Goal: Use online tool/utility: Utilize a website feature to perform a specific function

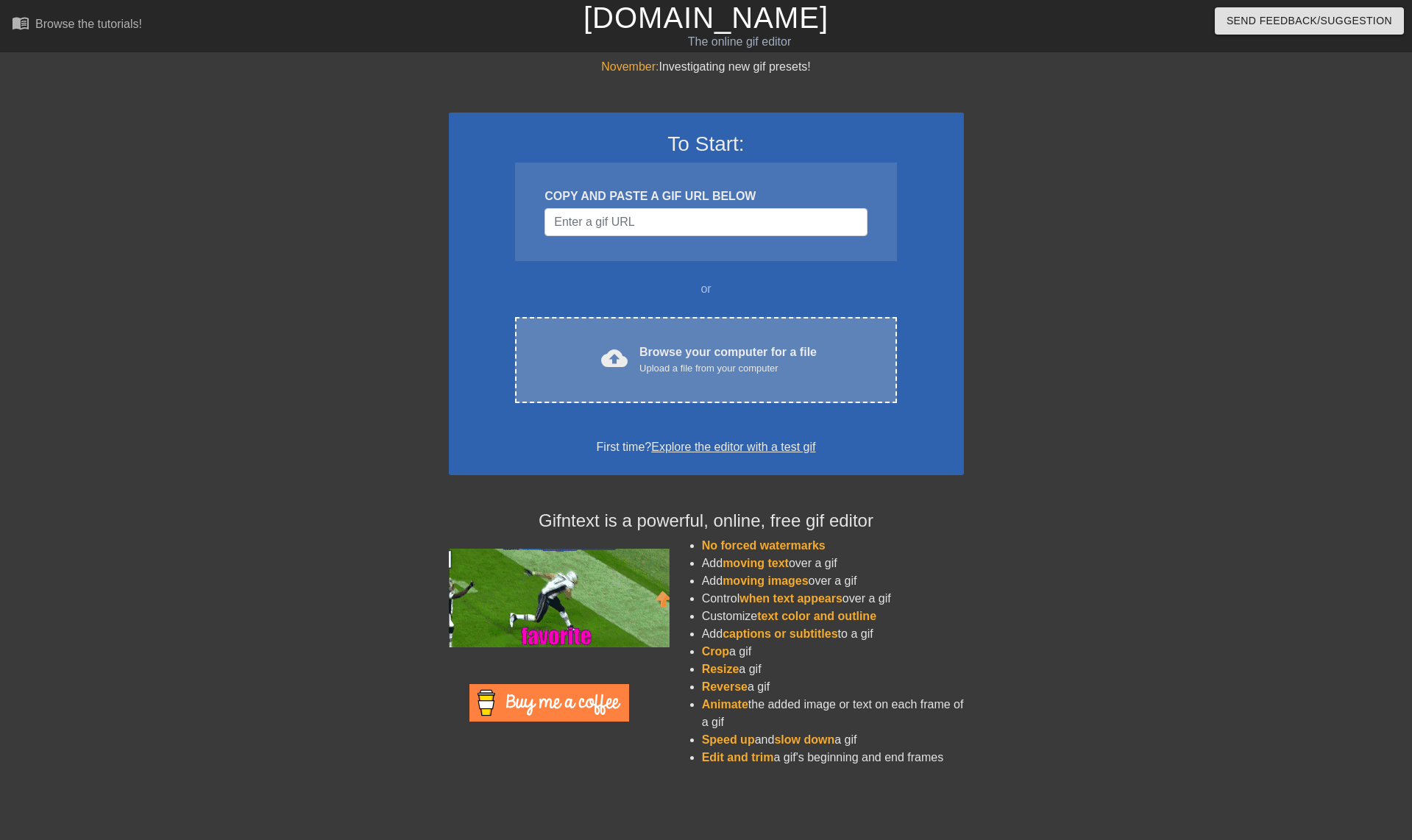
click at [633, 356] on div "cloud_upload Browse your computer for a file Upload a file from your computer" at bounding box center [706, 360] width 319 height 33
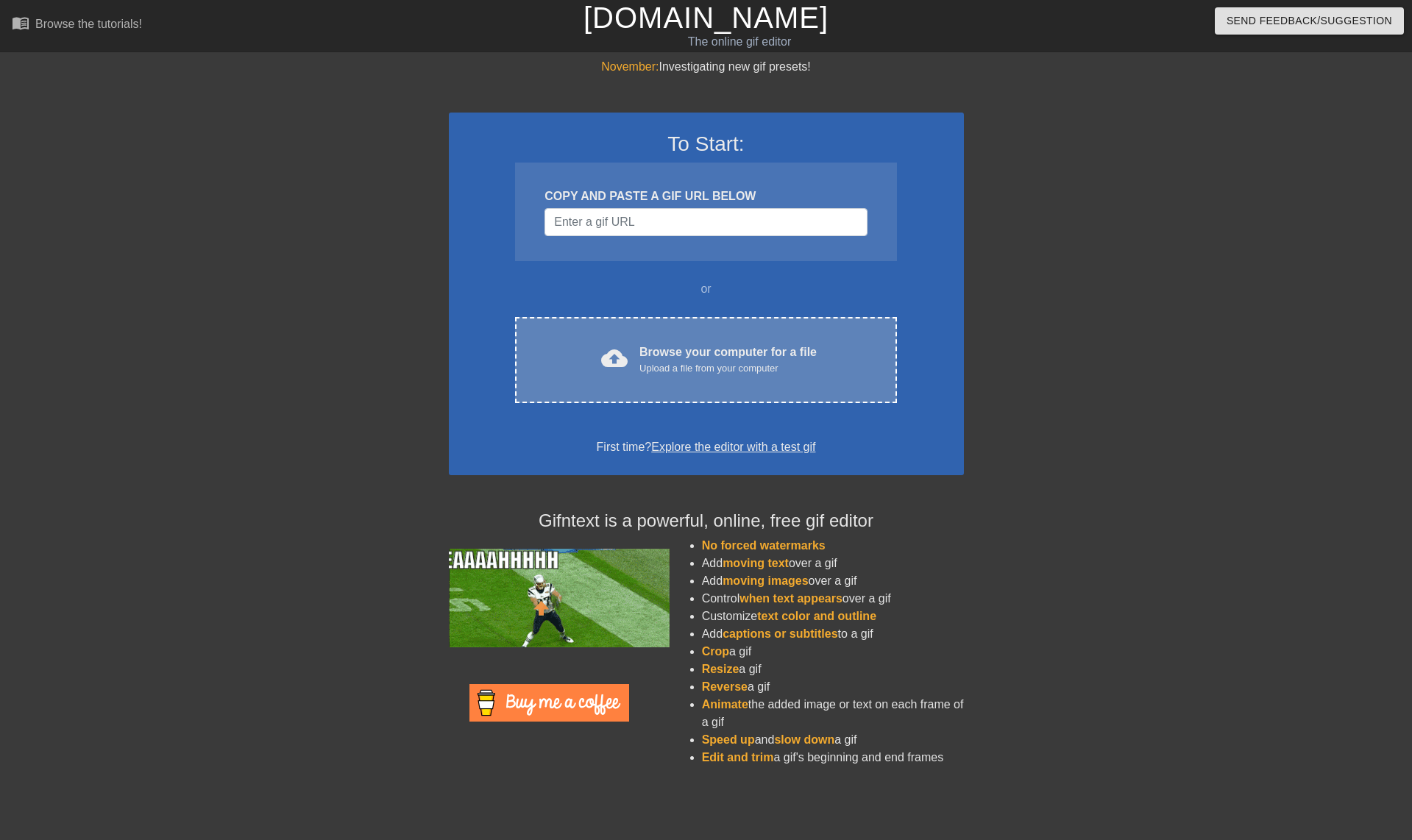
click at [642, 354] on div "Browse your computer for a file Upload a file from your computer" at bounding box center [728, 360] width 177 height 33
click at [763, 353] on div "Browse your computer for a file Upload a file from your computer" at bounding box center [728, 360] width 177 height 33
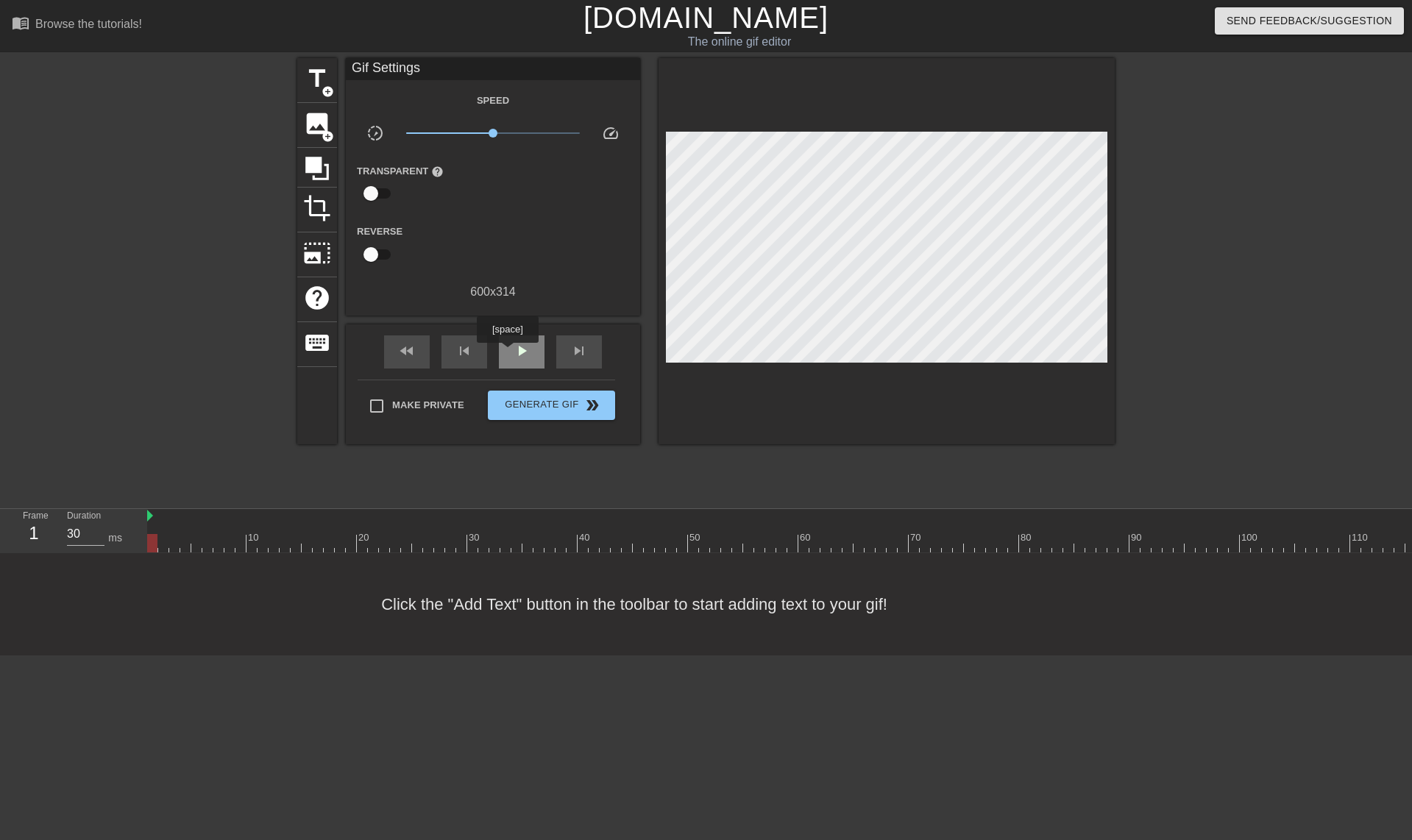
click at [507, 353] on div "play_arrow" at bounding box center [522, 352] width 46 height 33
type input "70"
click at [507, 353] on div "pause" at bounding box center [522, 352] width 46 height 33
click at [309, 126] on span "image" at bounding box center [317, 123] width 28 height 28
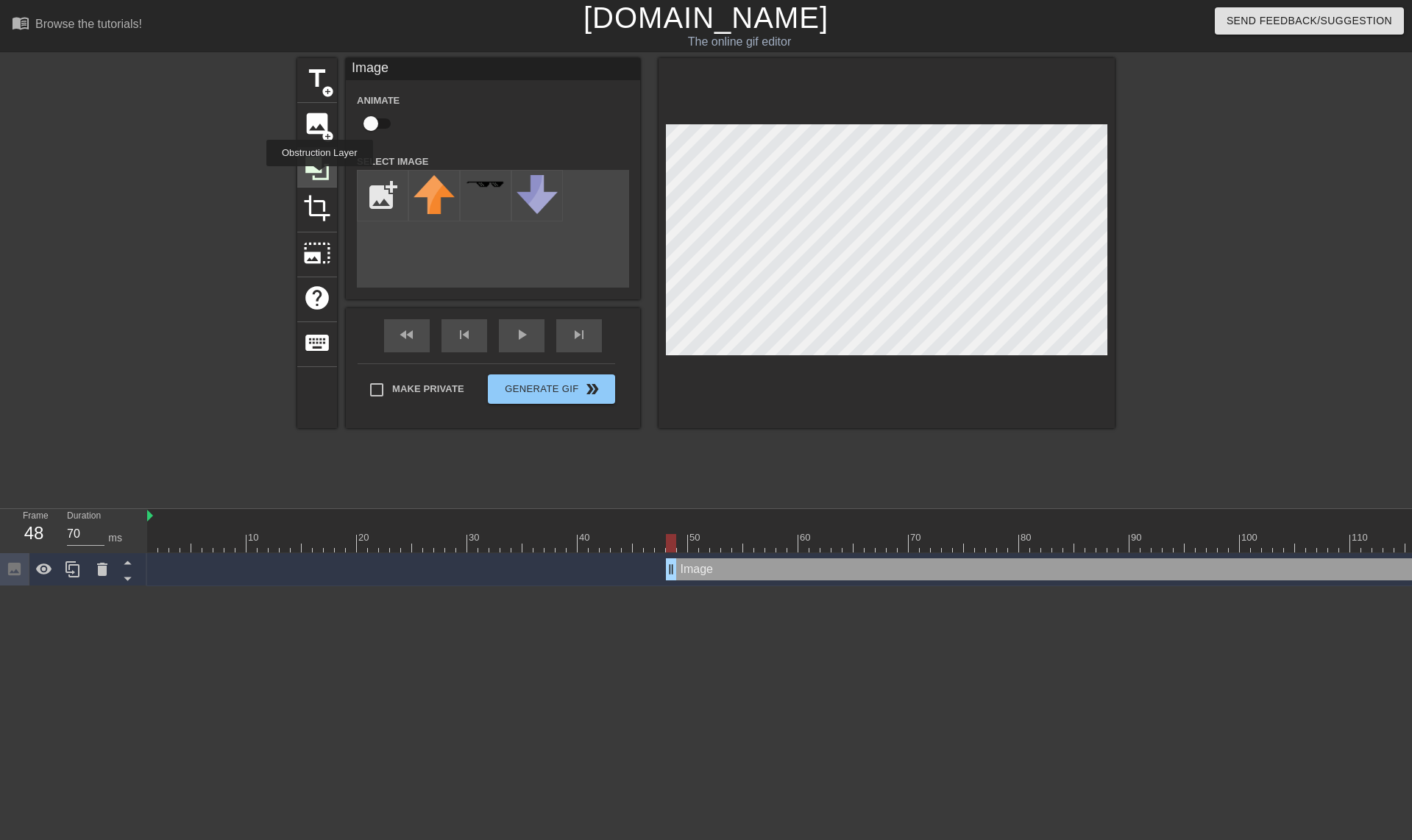
click at [319, 176] on icon at bounding box center [317, 168] width 24 height 24
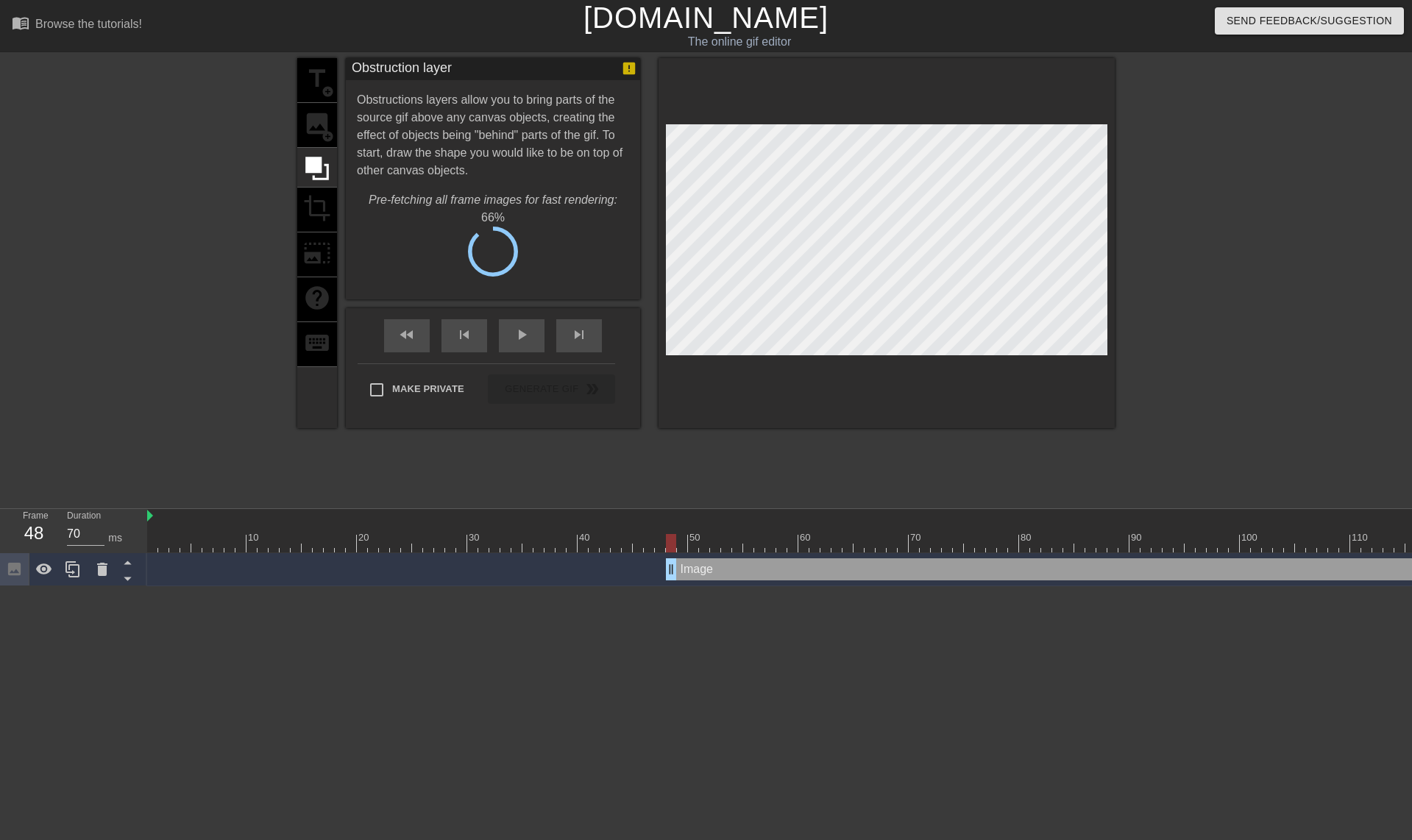
click at [317, 136] on div "title add_circle image add_circle crop photo_size_select_large help keyboard" at bounding box center [317, 242] width 40 height 370
click at [312, 148] on div at bounding box center [317, 168] width 40 height 40
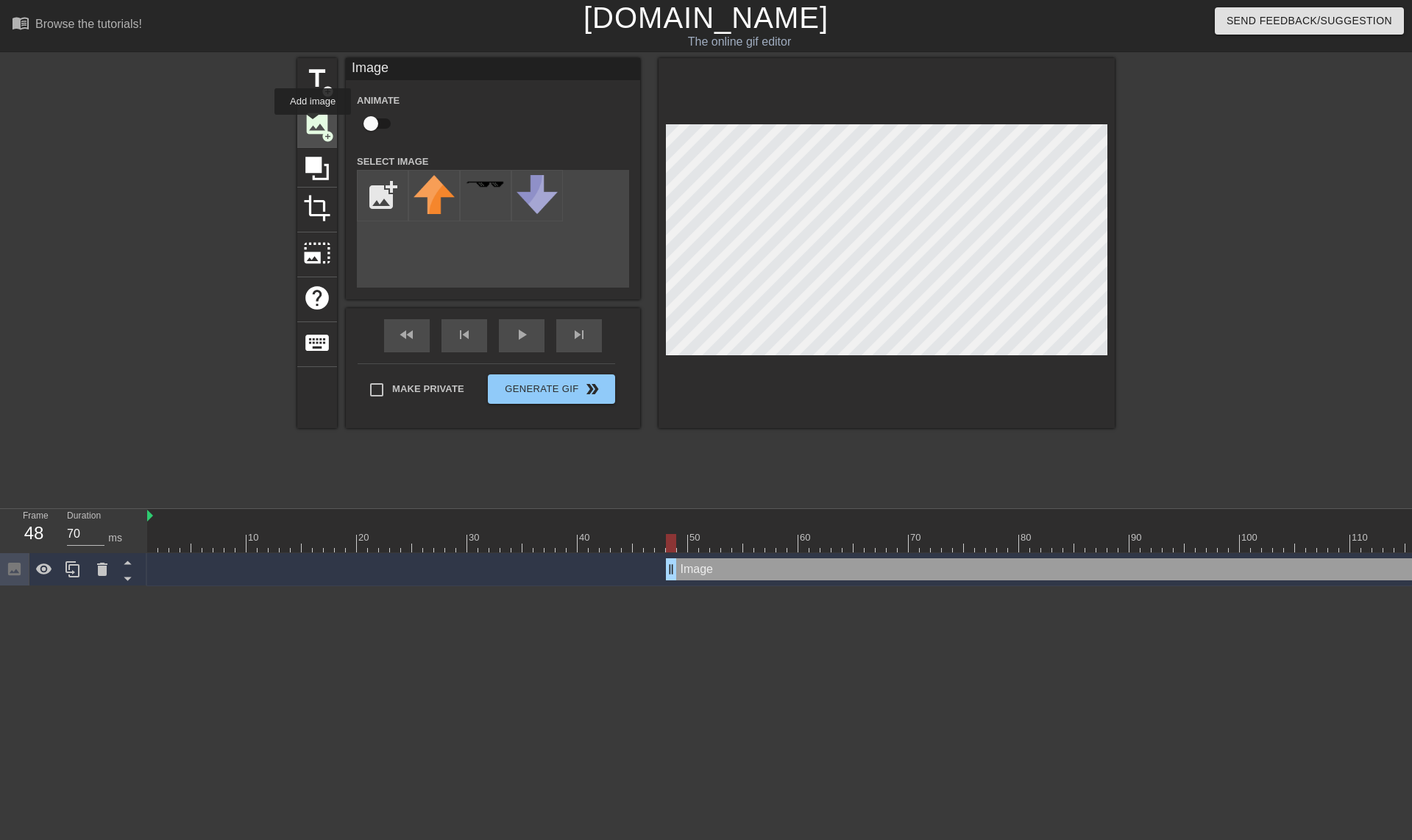
click at [313, 125] on span "image" at bounding box center [317, 123] width 28 height 28
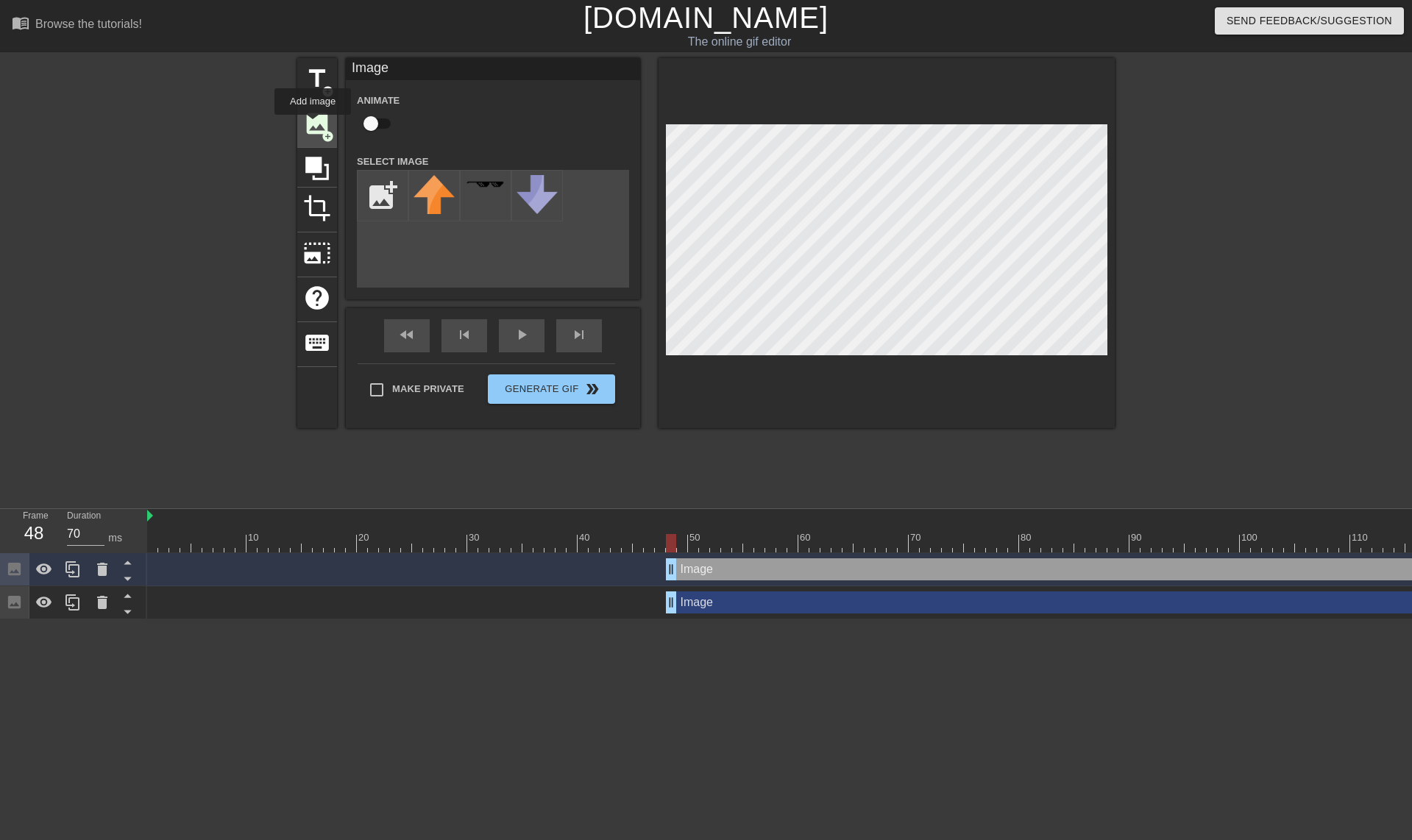
click at [313, 125] on span "image" at bounding box center [317, 123] width 28 height 28
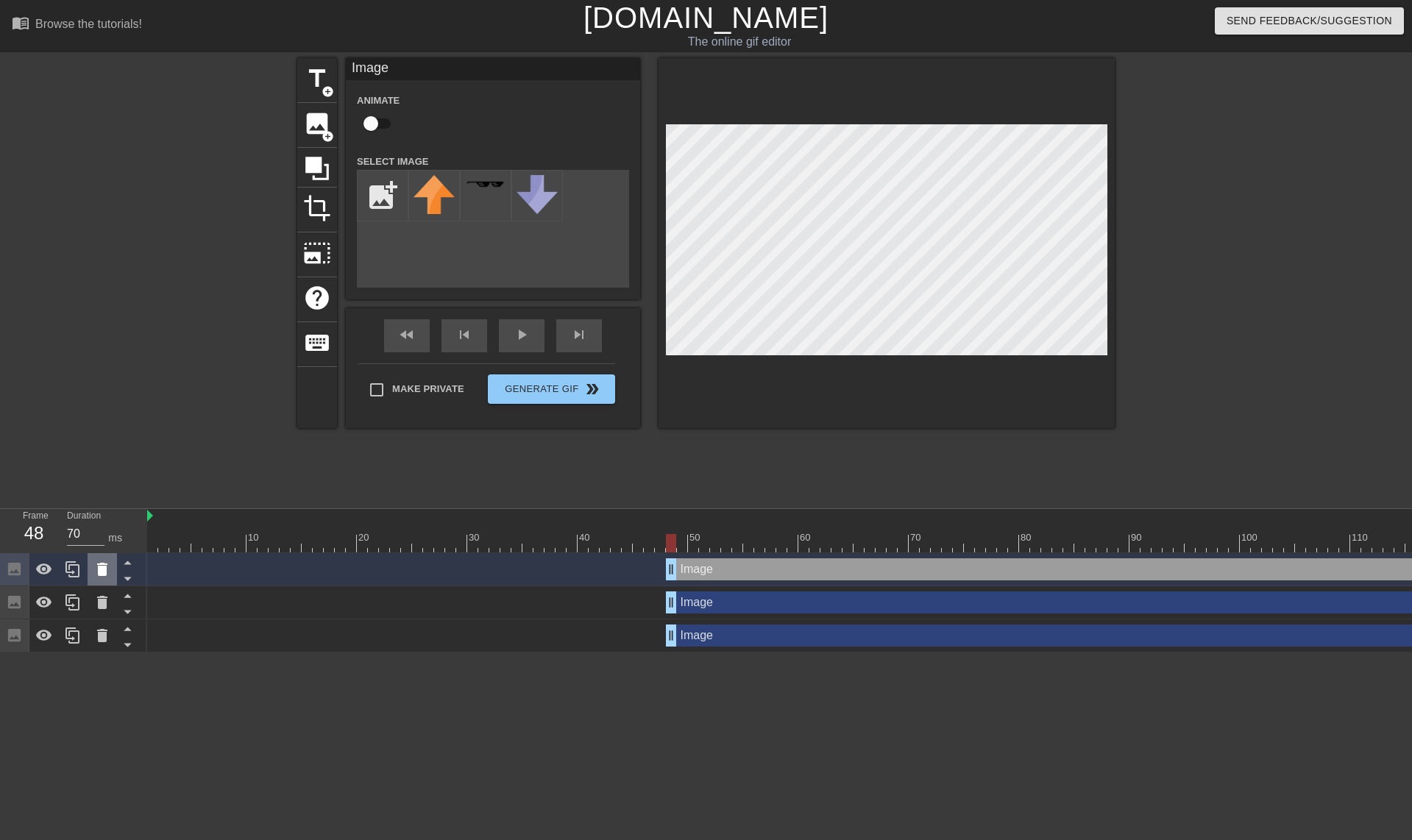
click at [103, 573] on icon at bounding box center [103, 569] width 11 height 13
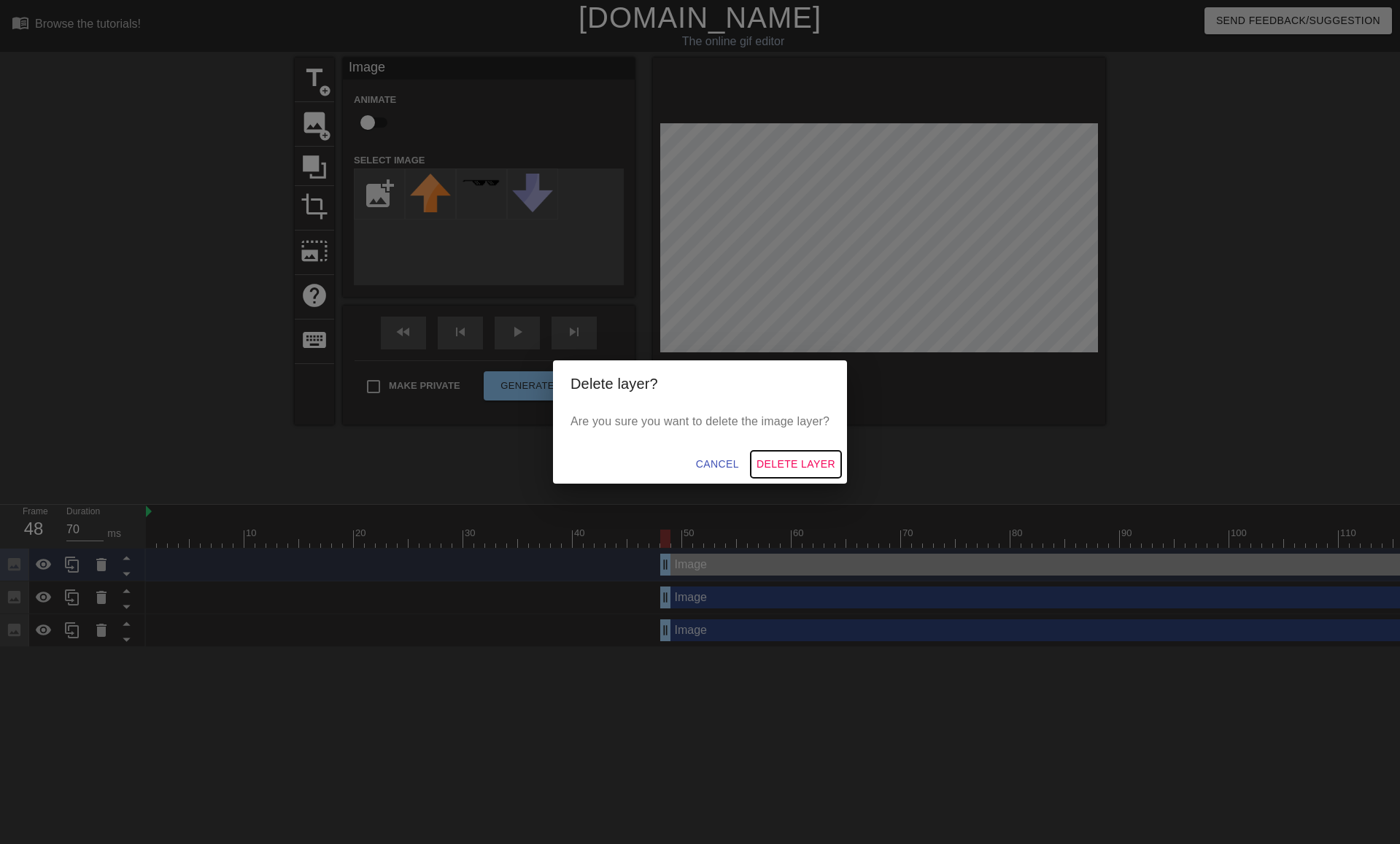
click at [770, 462] on span "Delete Layer" at bounding box center [796, 464] width 79 height 18
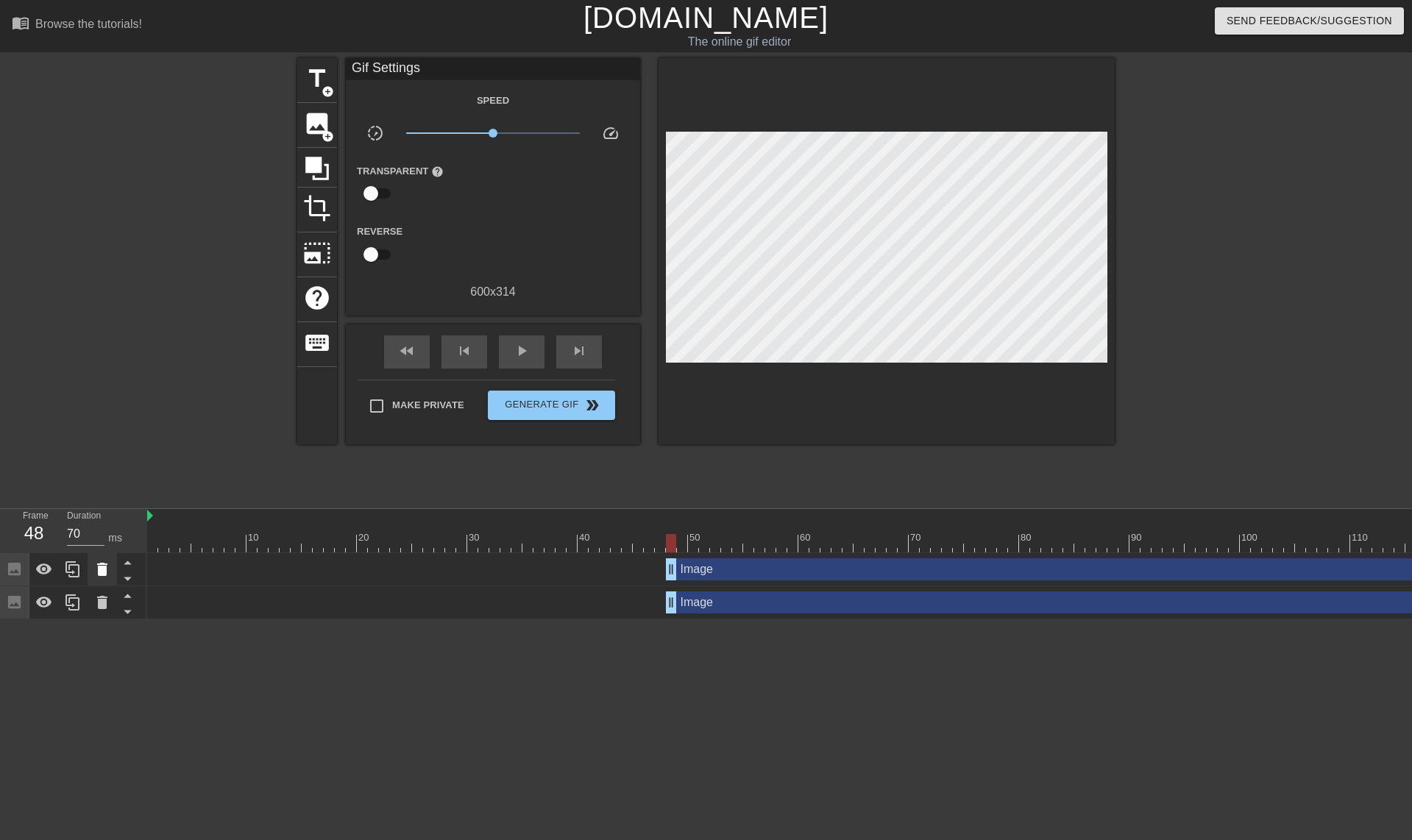
click at [102, 572] on icon at bounding box center [103, 569] width 11 height 13
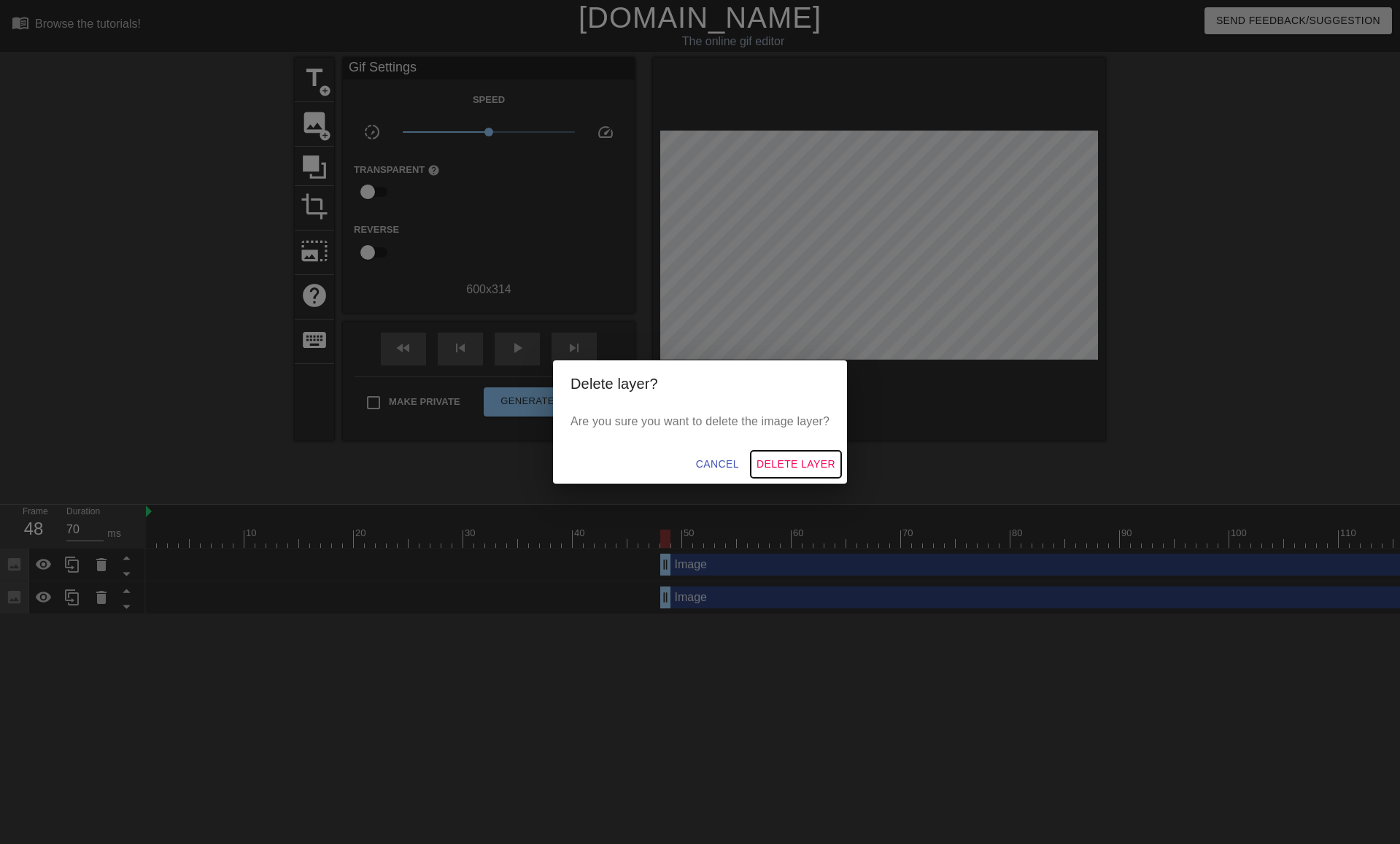
click at [770, 465] on span "Delete Layer" at bounding box center [796, 464] width 79 height 18
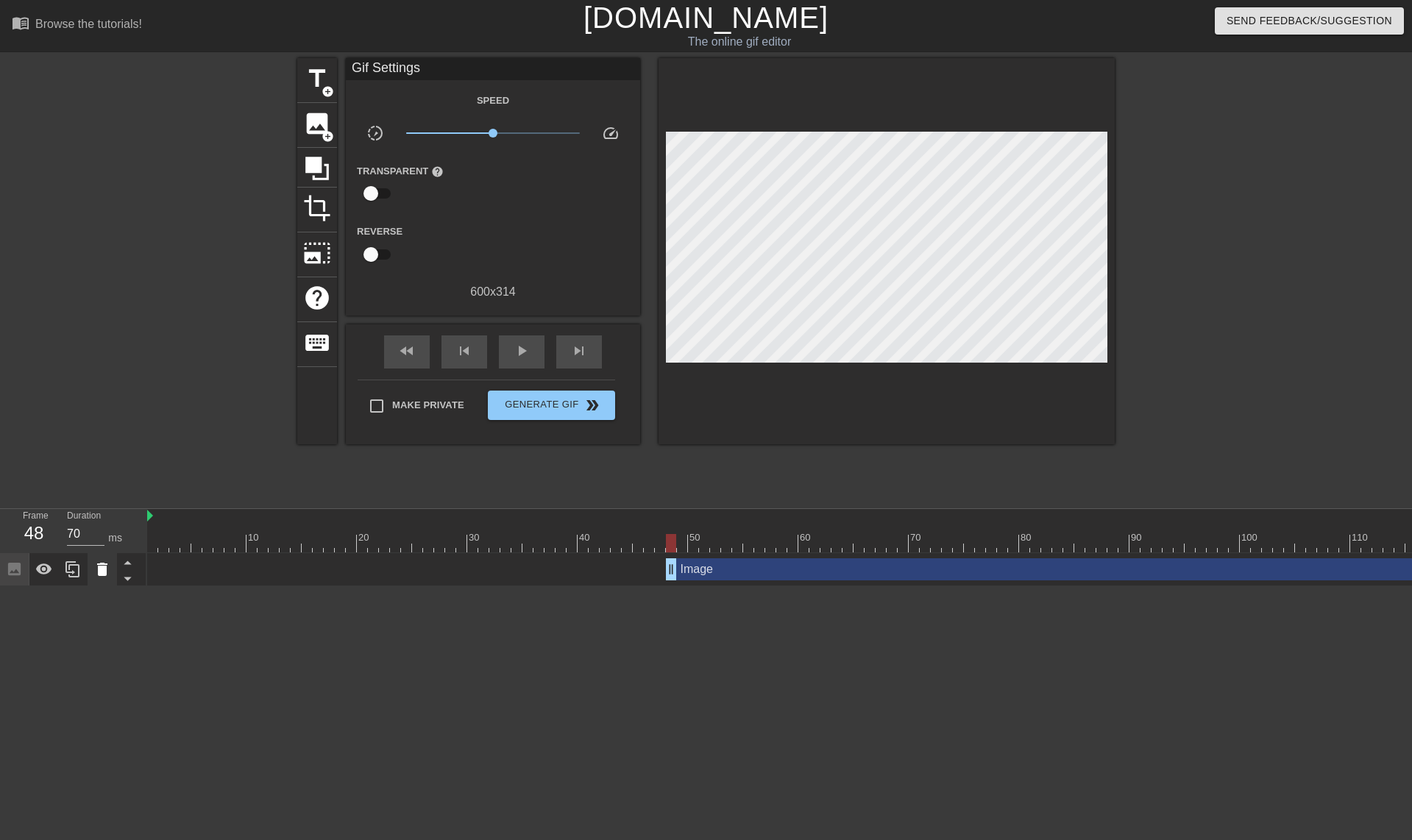
click at [92, 568] on div at bounding box center [102, 569] width 30 height 33
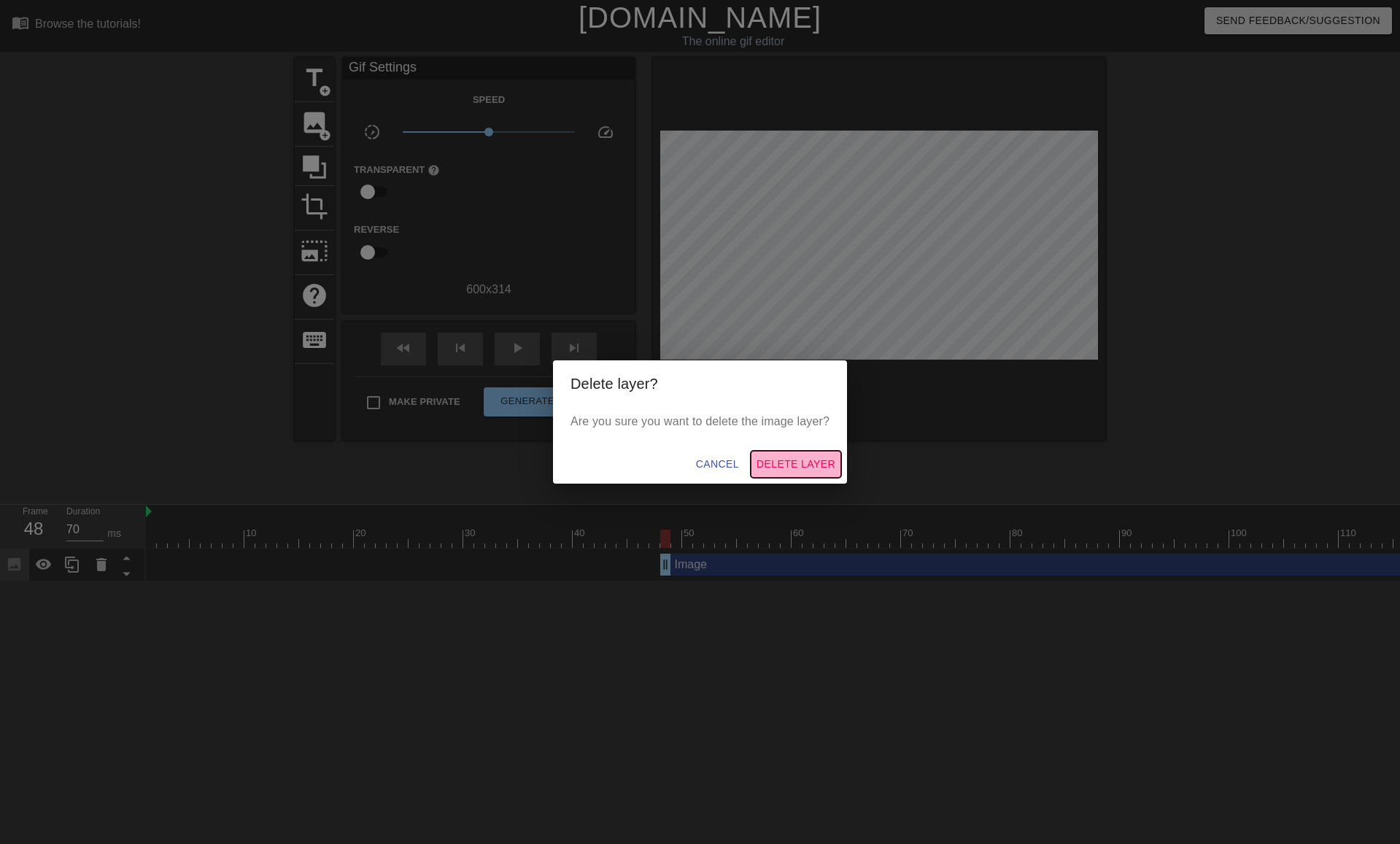
click at [774, 467] on span "Delete Layer" at bounding box center [796, 464] width 79 height 18
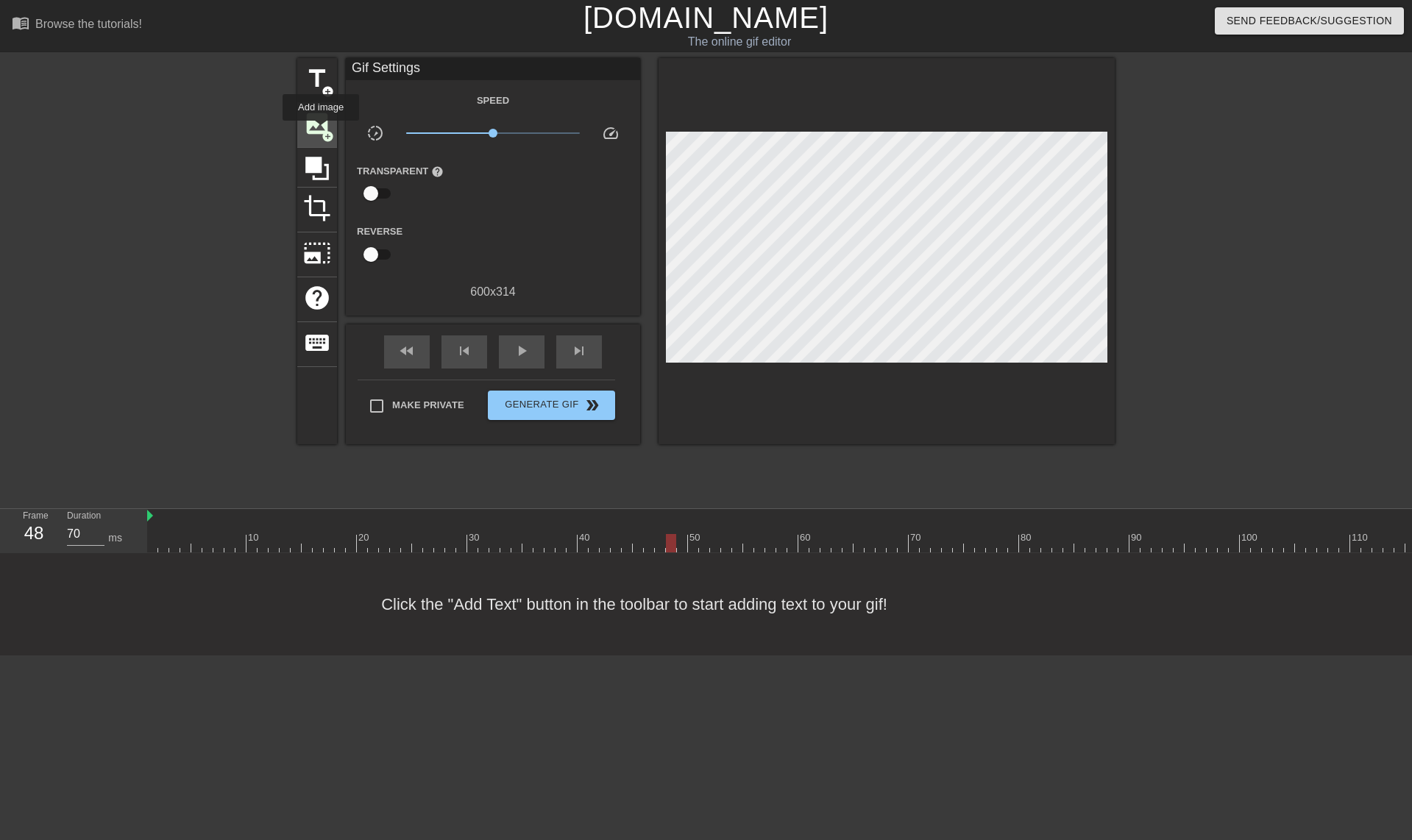
click at [321, 131] on span "image" at bounding box center [317, 123] width 28 height 28
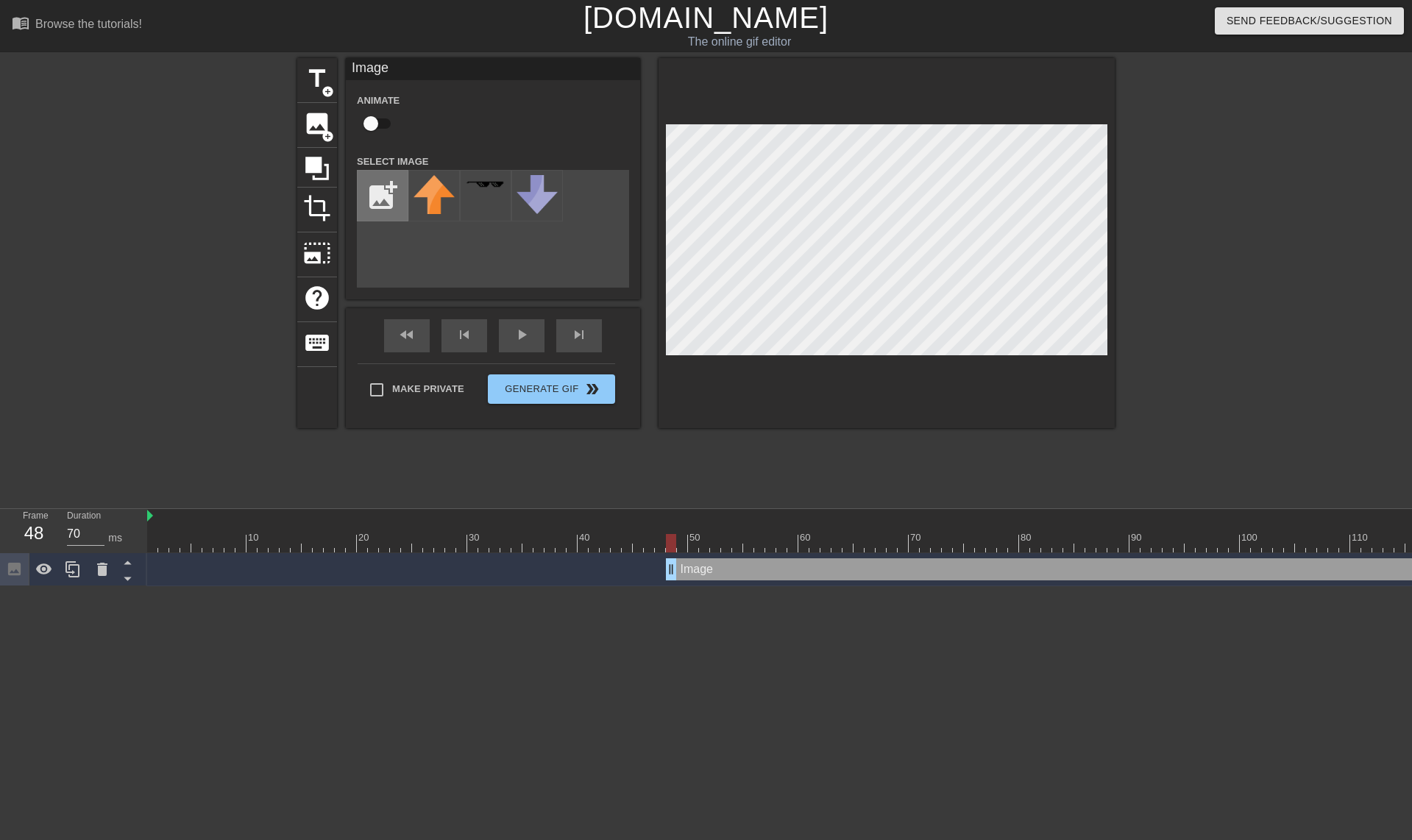
click at [382, 198] on input "file" at bounding box center [382, 196] width 50 height 50
type input "C:\fakepath\ede778013c3b926f973fda665847a5ef-removebg-preview-removebg-preview …"
click at [436, 201] on div at bounding box center [434, 196] width 52 height 52
click at [1096, 429] on div "title add_circle image add_circle crop photo_size_select_large help keyboard Im…" at bounding box center [706, 278] width 817 height 442
click at [1084, 356] on div at bounding box center [887, 242] width 456 height 370
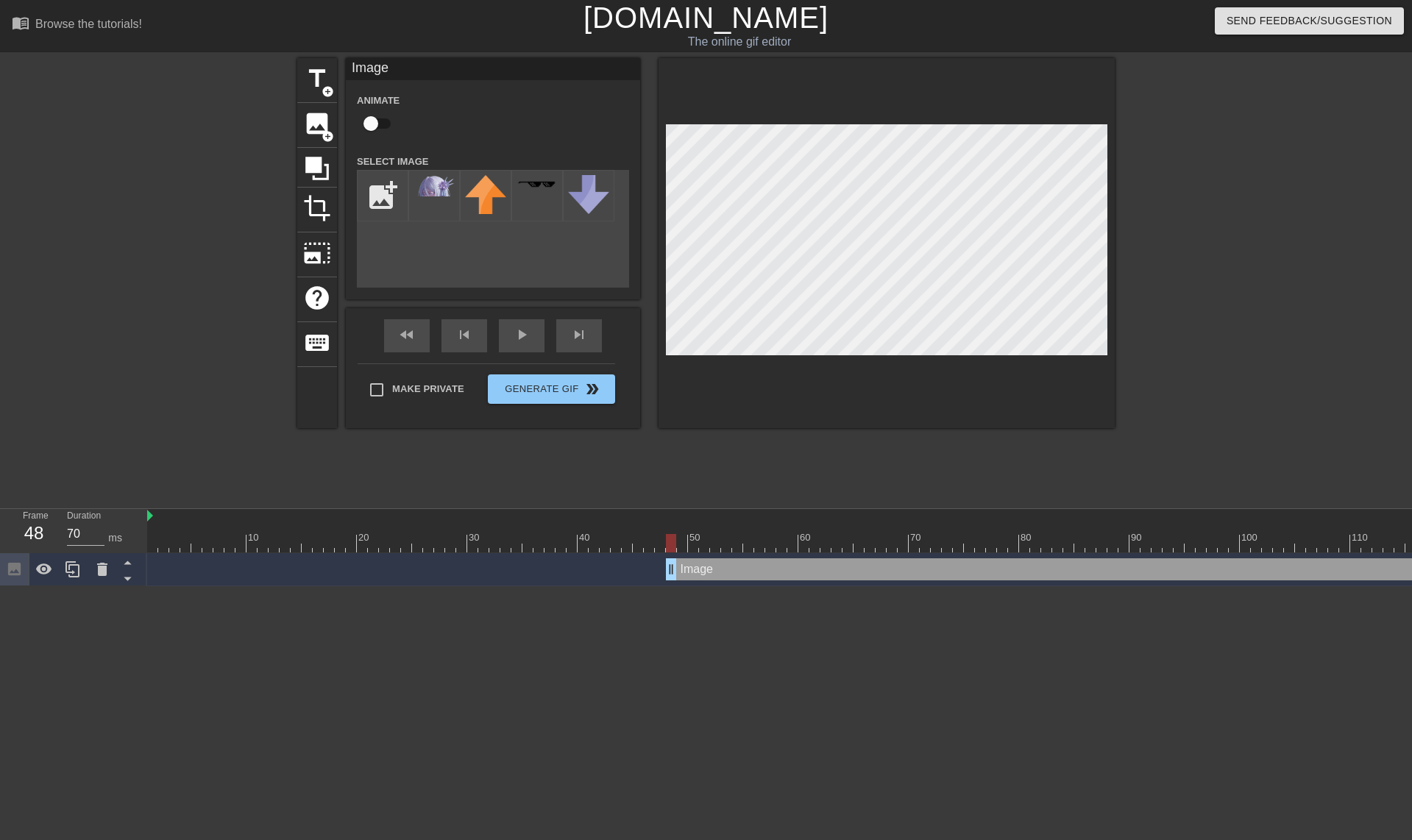
click at [1106, 355] on div at bounding box center [887, 242] width 456 height 370
click at [1107, 357] on div at bounding box center [887, 242] width 456 height 370
click at [1107, 356] on div at bounding box center [887, 242] width 456 height 370
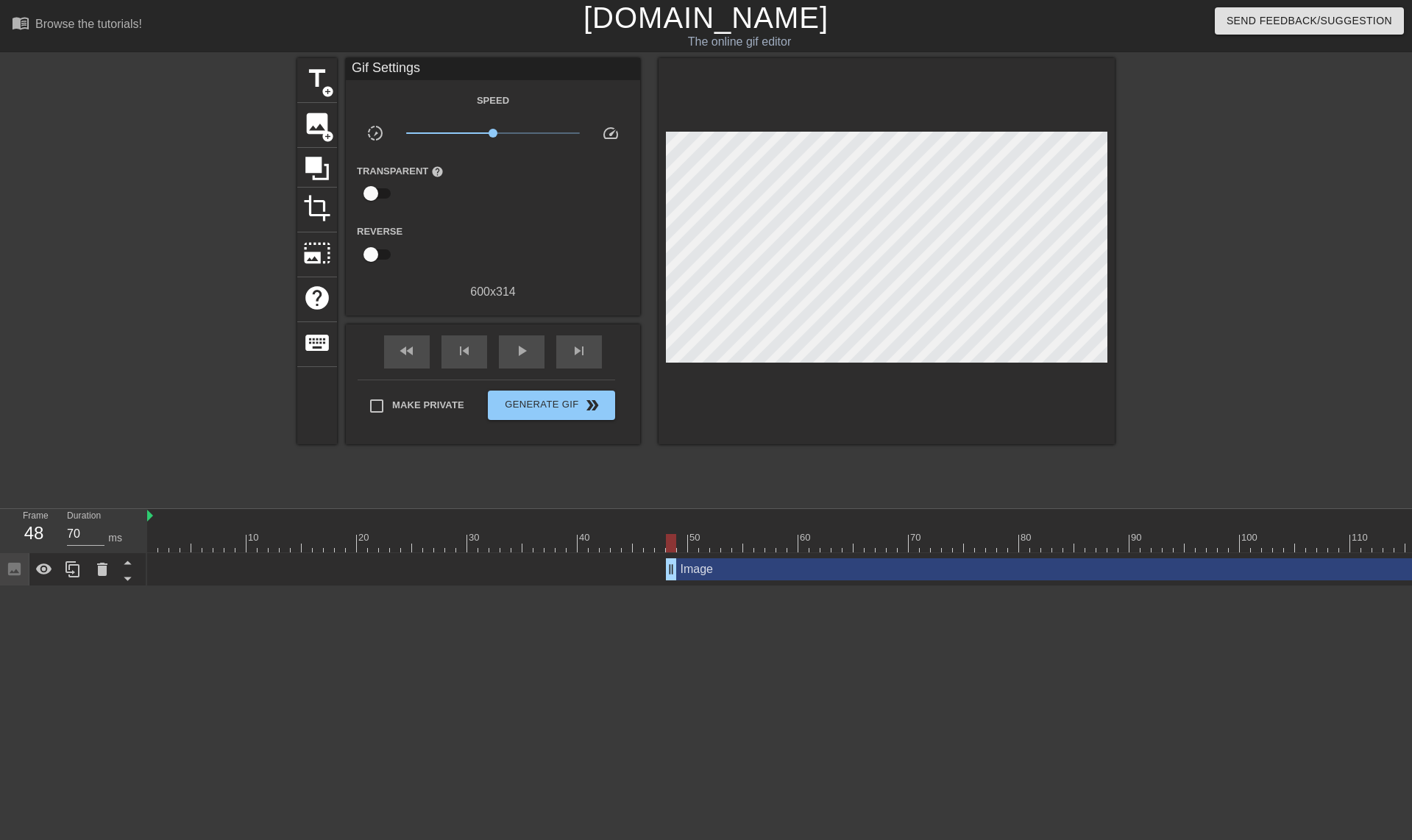
click at [1164, 391] on div at bounding box center [1242, 278] width 221 height 442
click at [509, 347] on div "play_arrow" at bounding box center [522, 352] width 46 height 33
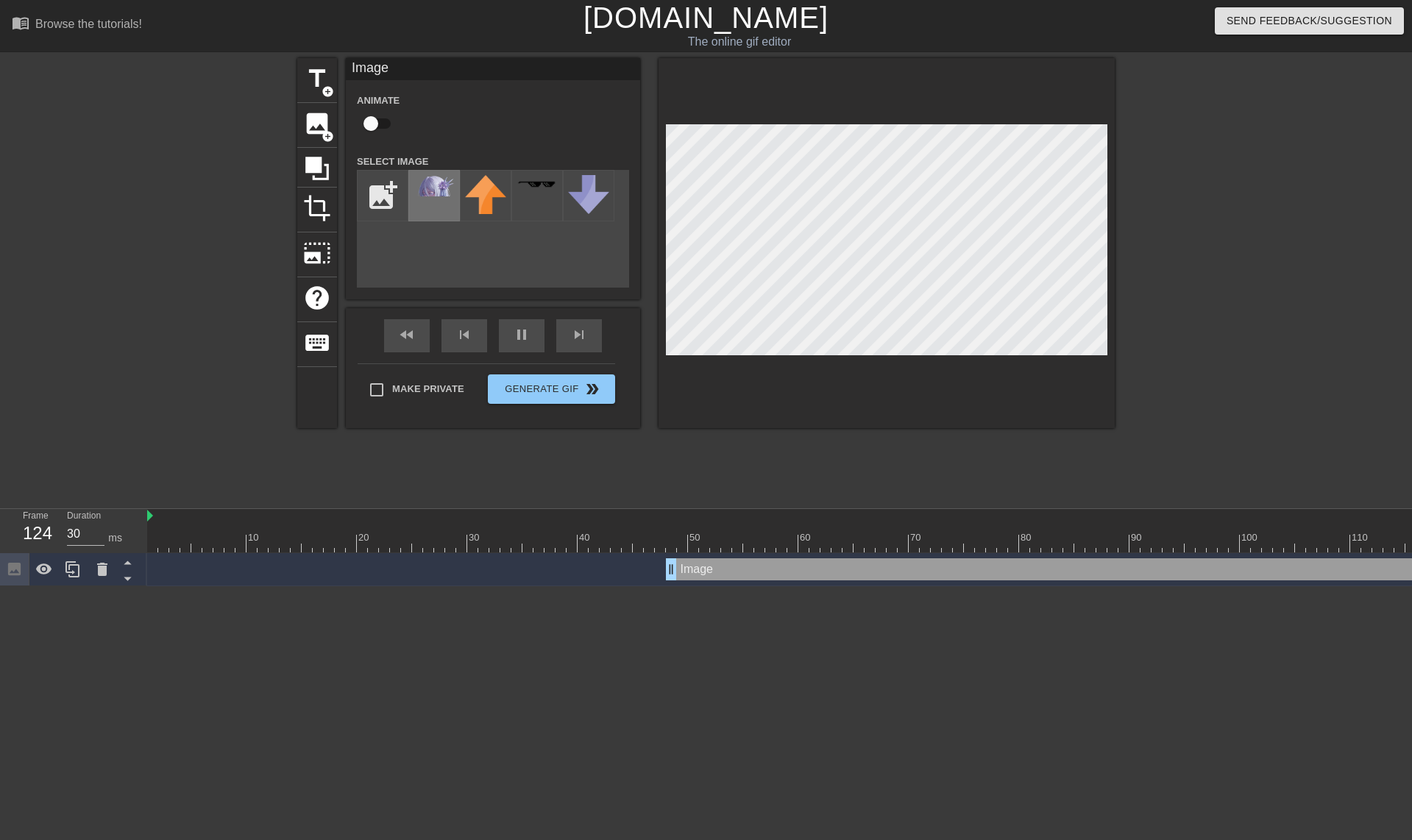
click at [426, 196] on img at bounding box center [434, 185] width 41 height 21
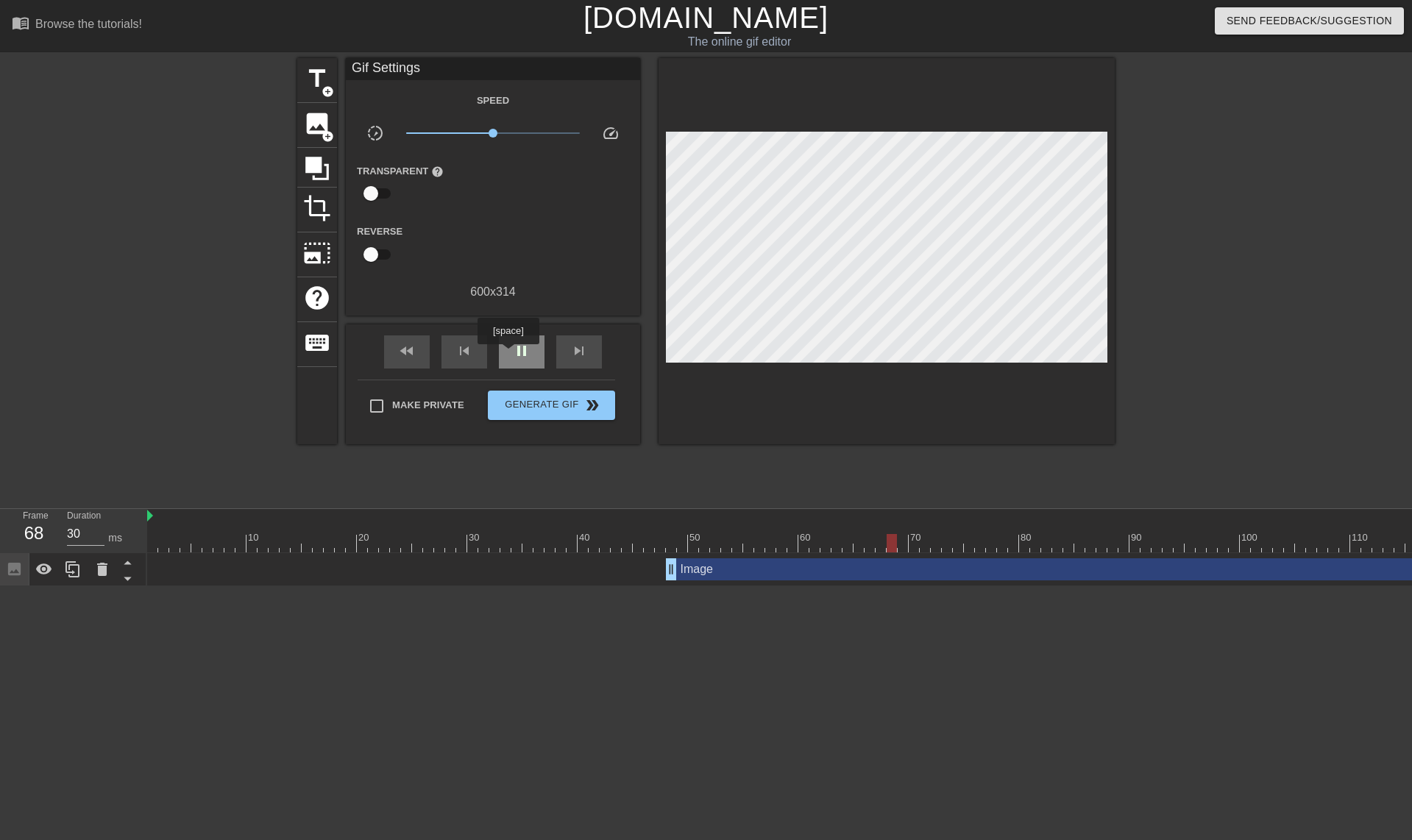
type input "70"
click at [509, 353] on div "pause" at bounding box center [522, 352] width 46 height 33
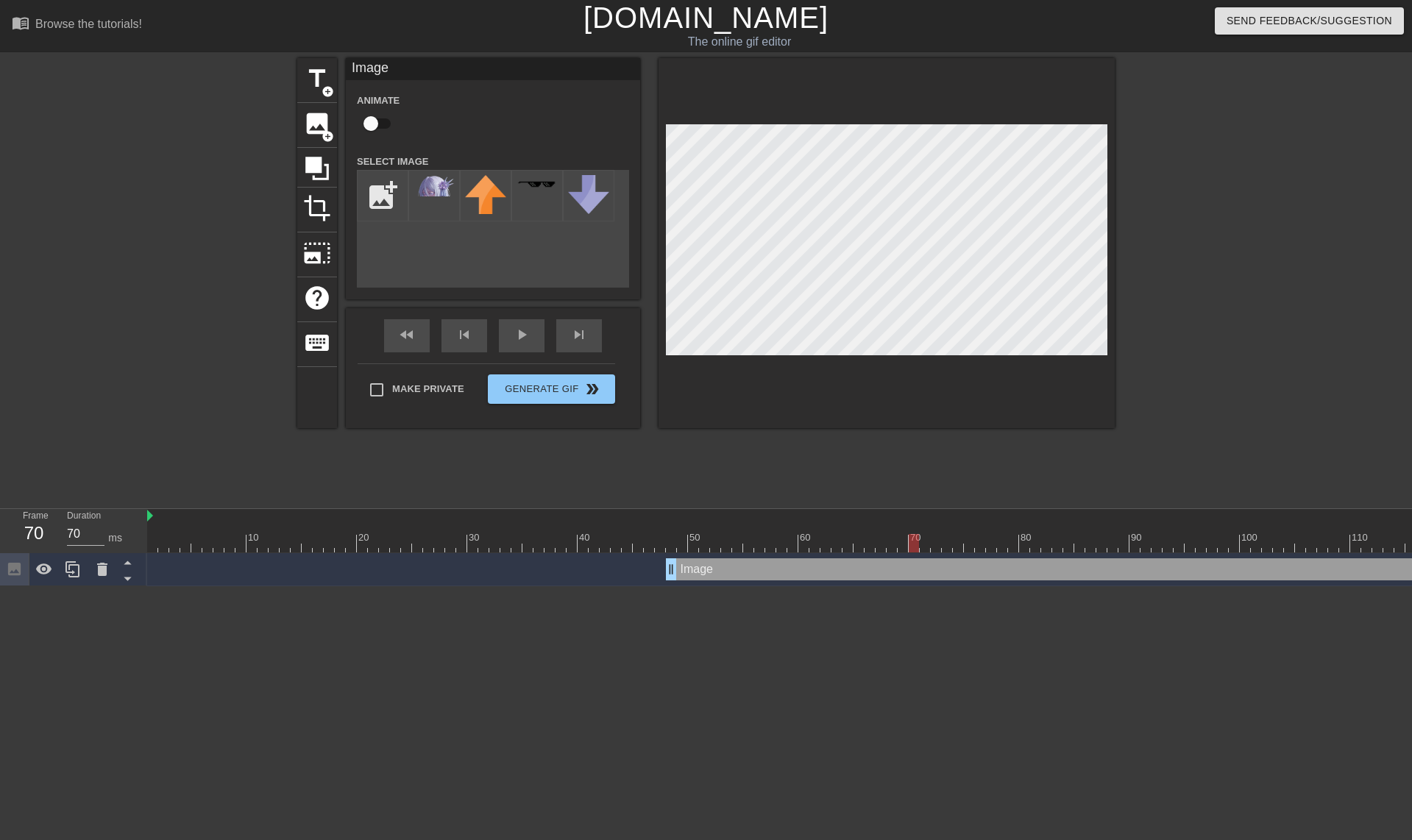
click at [1176, 309] on div at bounding box center [1242, 278] width 221 height 442
